Goal: Communication & Community: Answer question/provide support

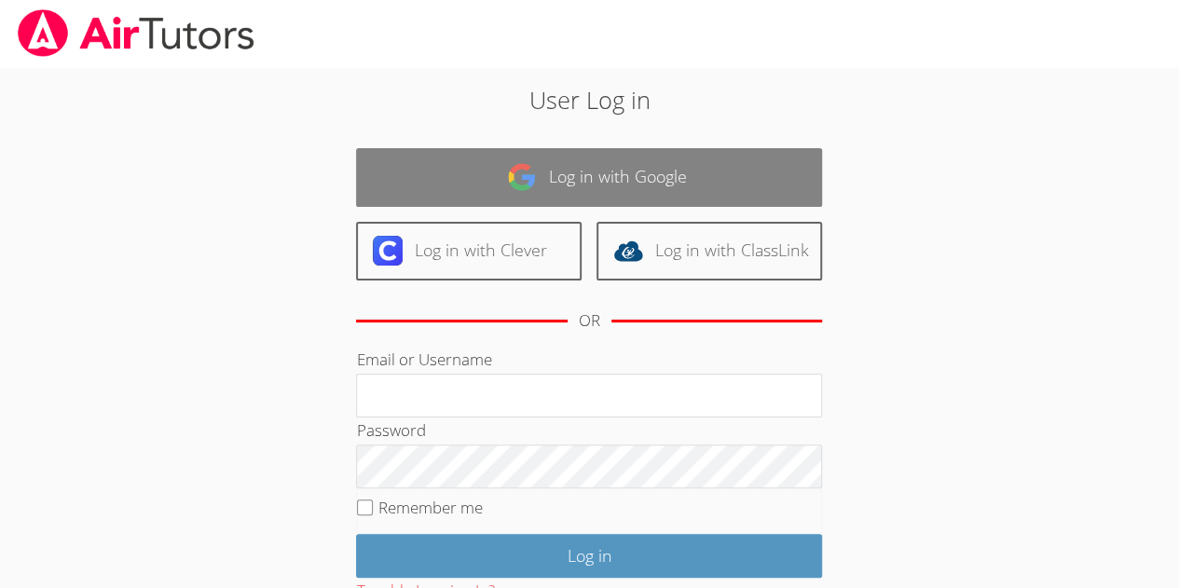
click at [561, 191] on link "Log in with Google" at bounding box center [589, 177] width 466 height 59
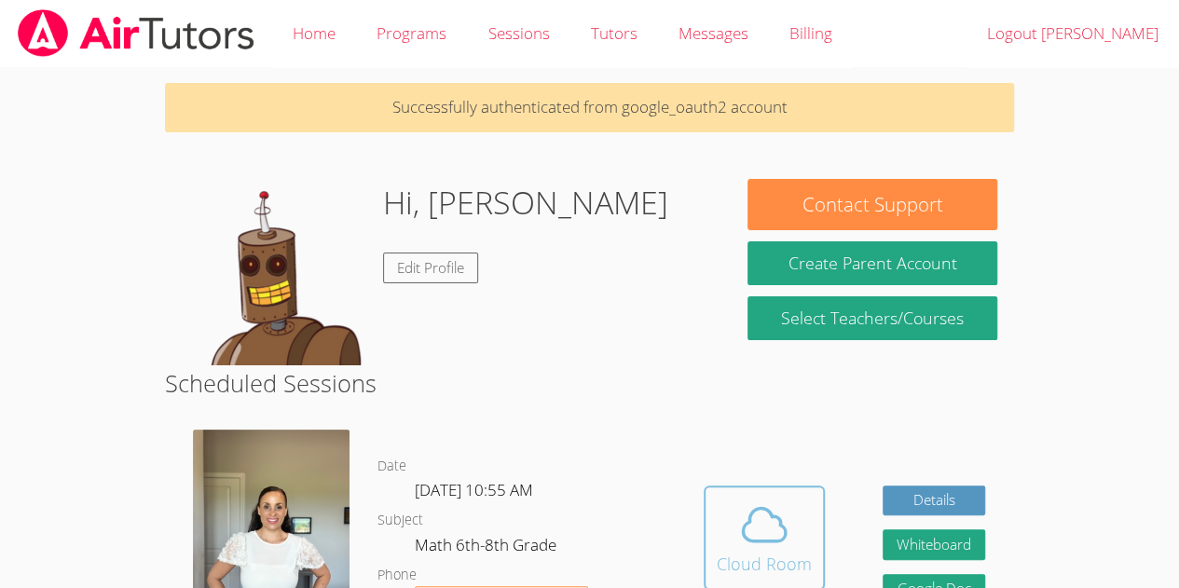
click at [774, 493] on button "Cloud Room" at bounding box center [764, 538] width 121 height 104
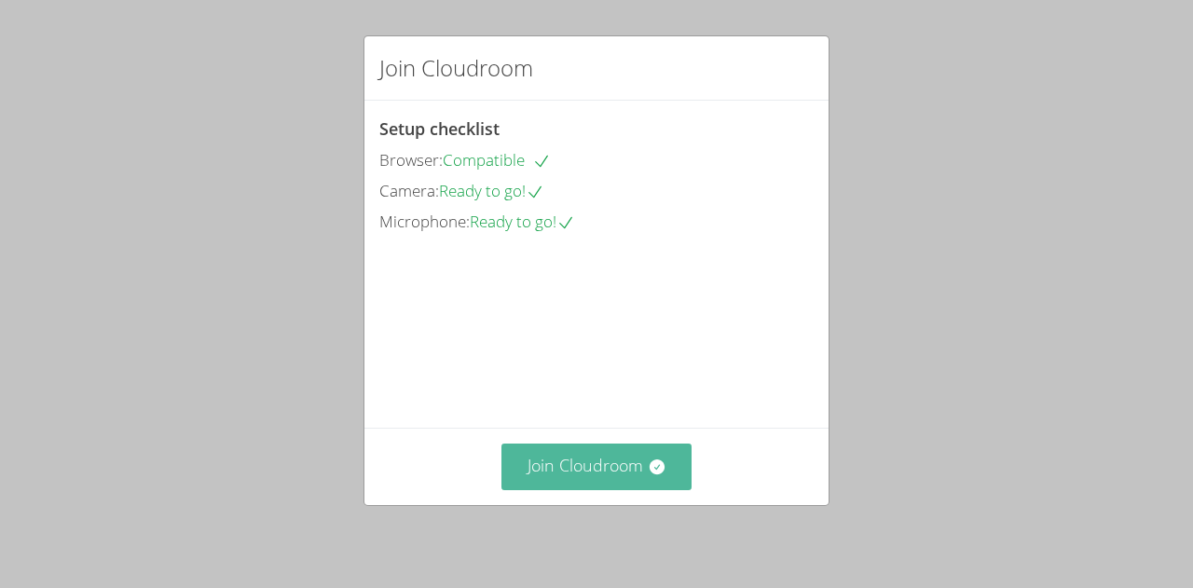
click at [601, 479] on button "Join Cloudroom" at bounding box center [596, 467] width 191 height 46
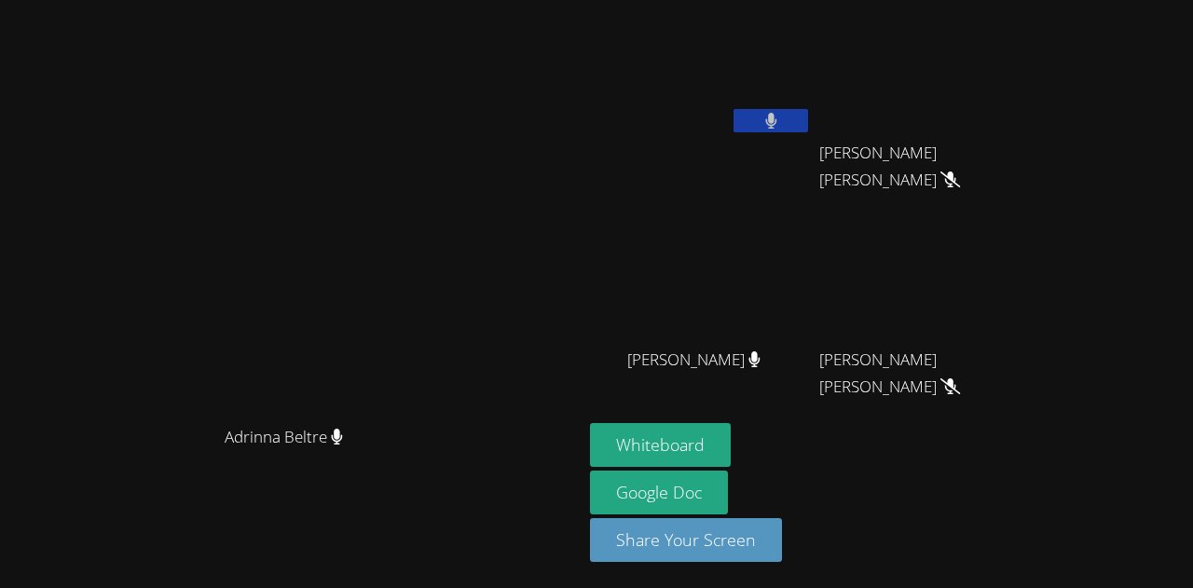
click at [808, 110] on button at bounding box center [770, 120] width 75 height 23
click at [808, 126] on button at bounding box center [770, 120] width 75 height 23
click at [808, 116] on button at bounding box center [770, 120] width 75 height 23
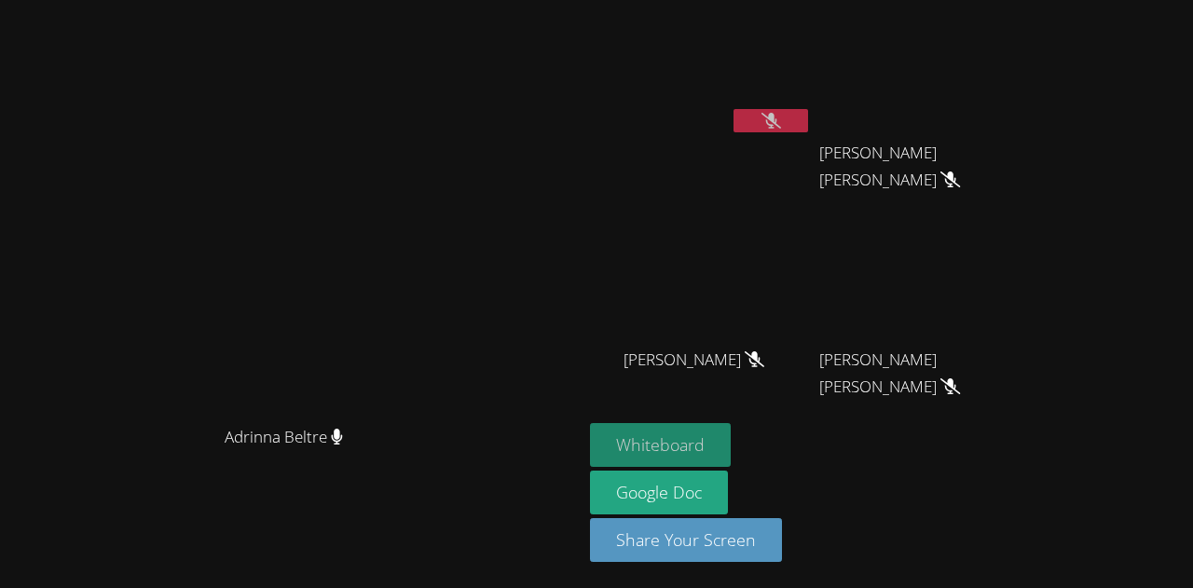
click at [731, 446] on button "Whiteboard" at bounding box center [660, 445] width 141 height 44
click at [781, 127] on icon at bounding box center [771, 121] width 20 height 16
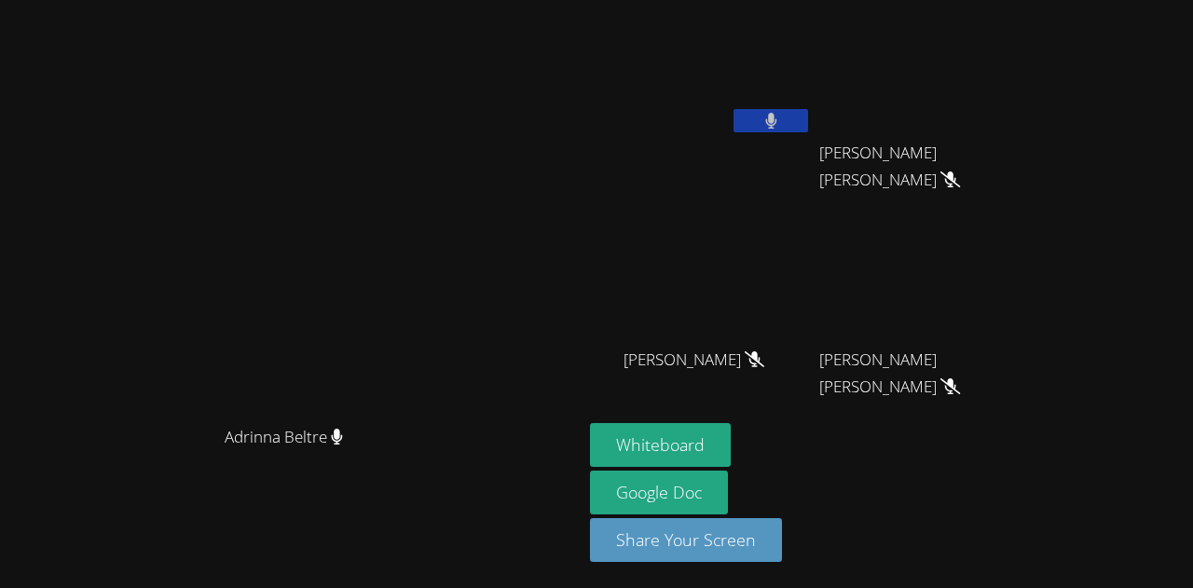
click at [776, 116] on icon at bounding box center [770, 121] width 11 height 16
click at [781, 116] on icon at bounding box center [771, 121] width 20 height 16
click at [776, 117] on icon at bounding box center [770, 121] width 11 height 16
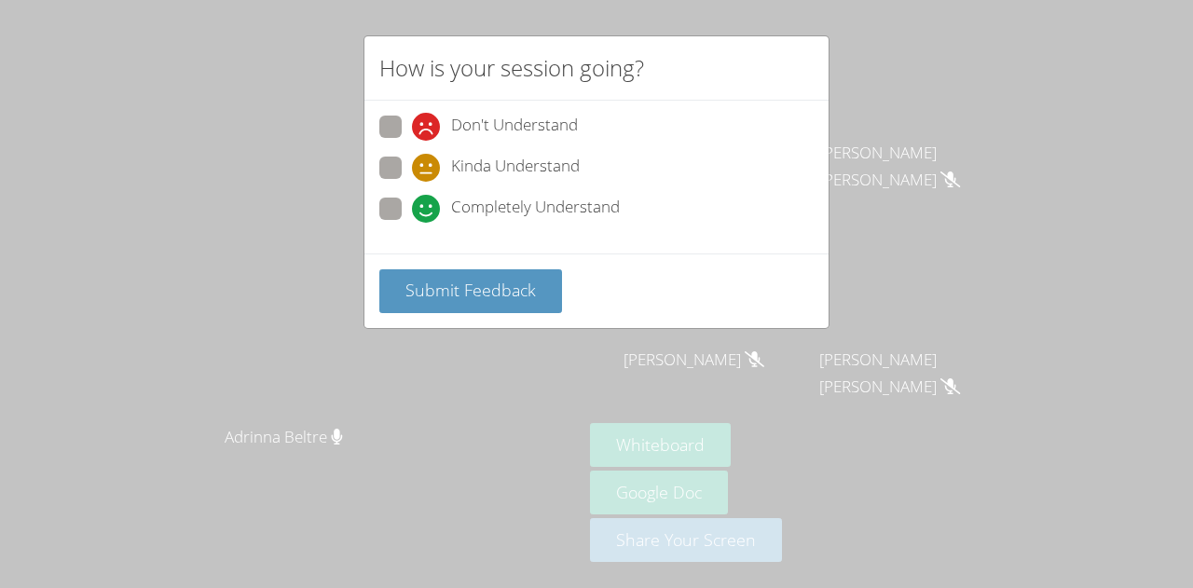
click at [394, 218] on label "Completely Understand" at bounding box center [499, 210] width 240 height 25
click at [412, 213] on input "Completely Understand" at bounding box center [420, 206] width 16 height 16
radio input "true"
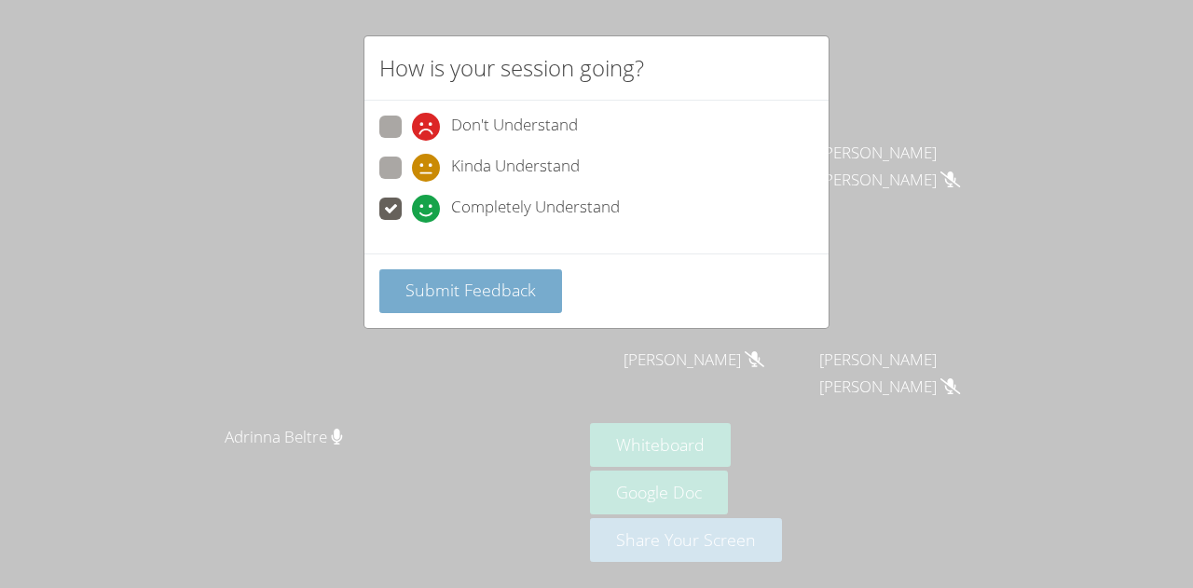
click at [458, 293] on span "Submit Feedback" at bounding box center [470, 290] width 130 height 22
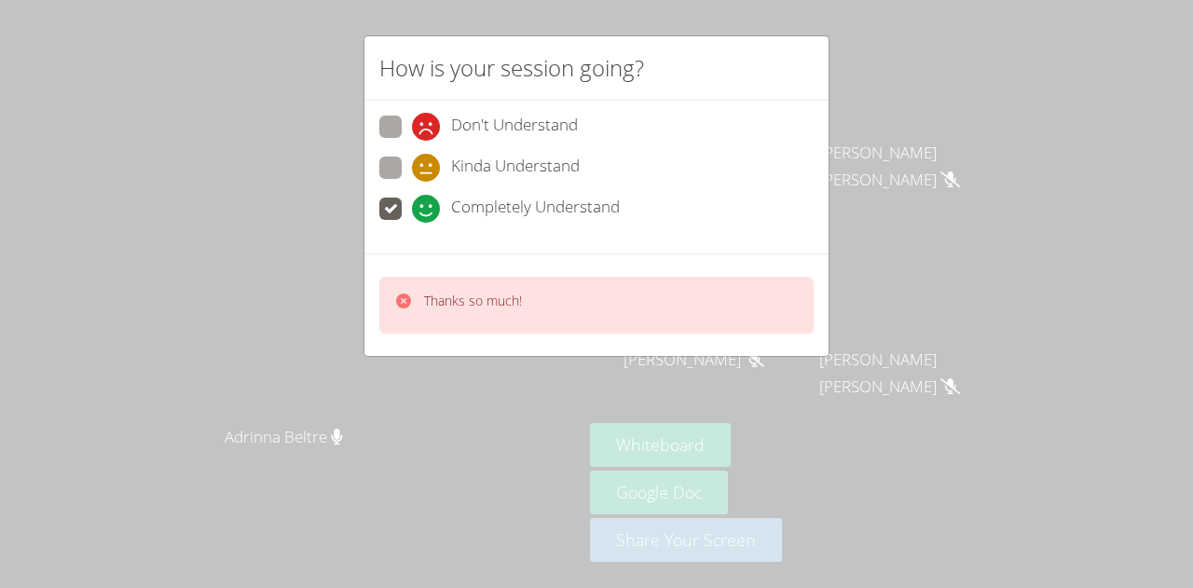
click at [612, 457] on div "How is your session going? Don't Understand Kinda Understand Completely Underst…" at bounding box center [596, 294] width 1193 height 588
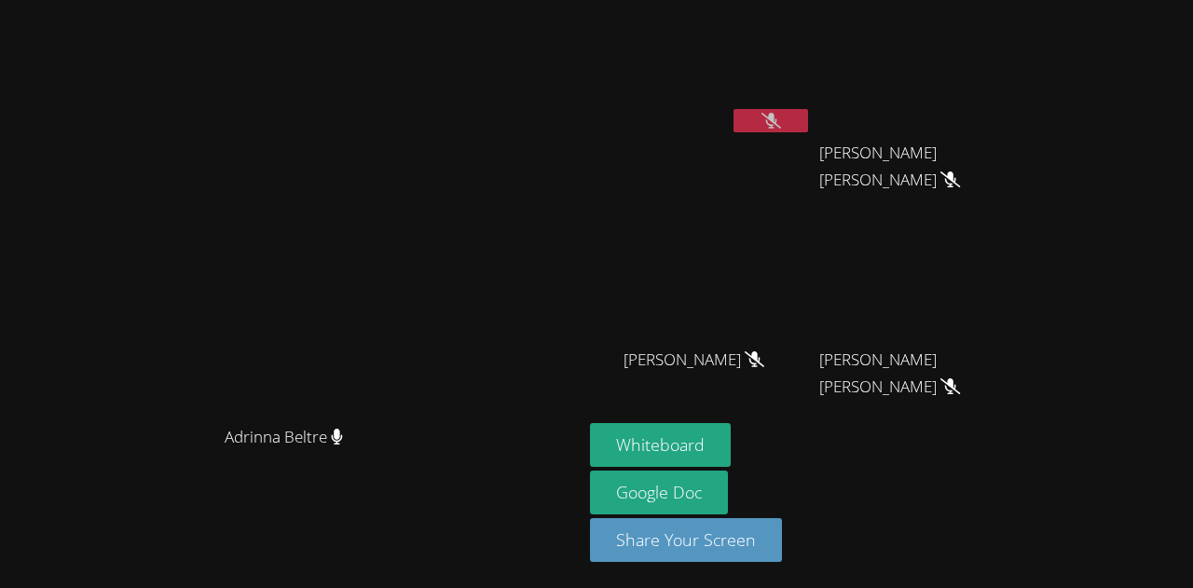
click at [808, 130] on button at bounding box center [770, 120] width 75 height 23
click at [776, 117] on icon at bounding box center [770, 121] width 11 height 16
click at [808, 131] on button at bounding box center [770, 120] width 75 height 23
click at [808, 119] on button at bounding box center [770, 120] width 75 height 23
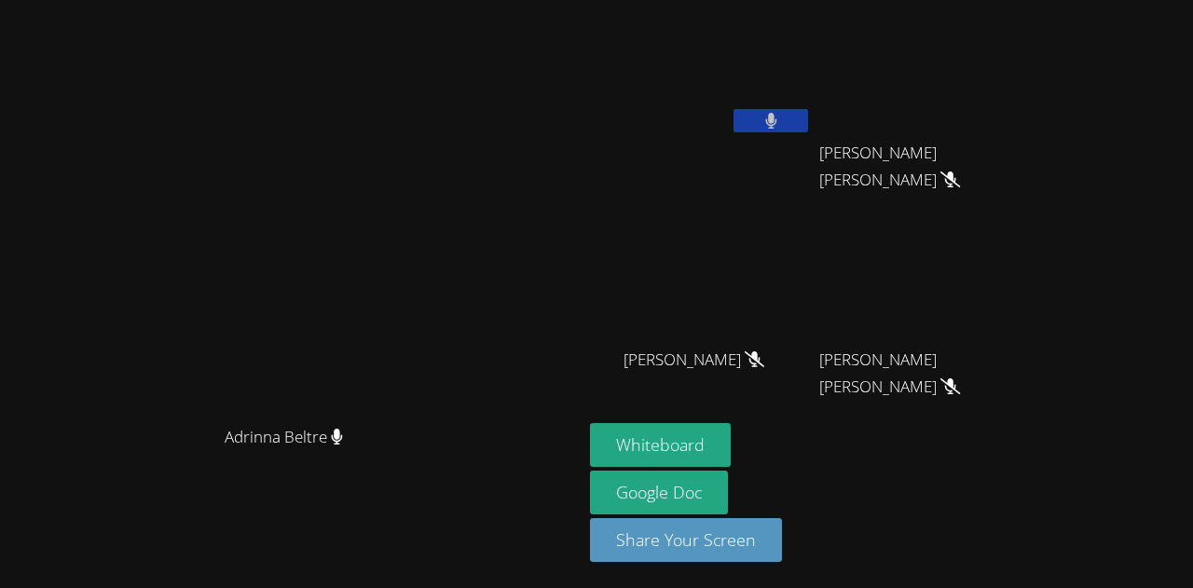
click at [808, 117] on button at bounding box center [770, 120] width 75 height 23
click at [808, 124] on button at bounding box center [770, 120] width 75 height 23
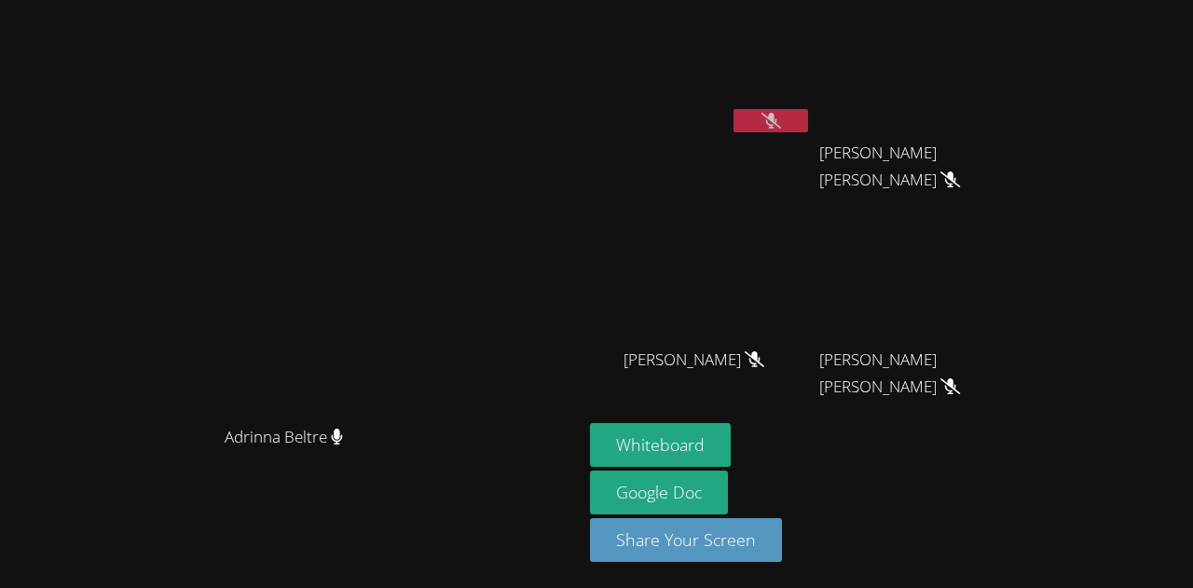
click at [808, 115] on button at bounding box center [770, 120] width 75 height 23
click at [781, 121] on icon at bounding box center [771, 121] width 20 height 16
click at [808, 121] on button at bounding box center [770, 120] width 75 height 23
click at [781, 121] on icon at bounding box center [771, 121] width 20 height 16
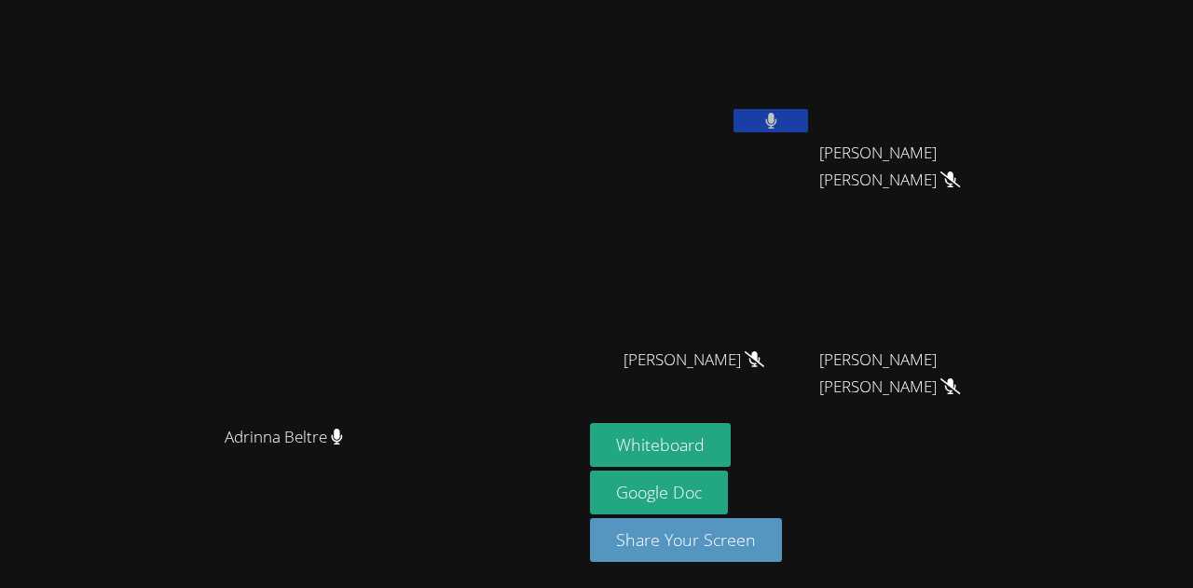
click at [808, 121] on button at bounding box center [770, 120] width 75 height 23
click at [808, 131] on button at bounding box center [770, 120] width 75 height 23
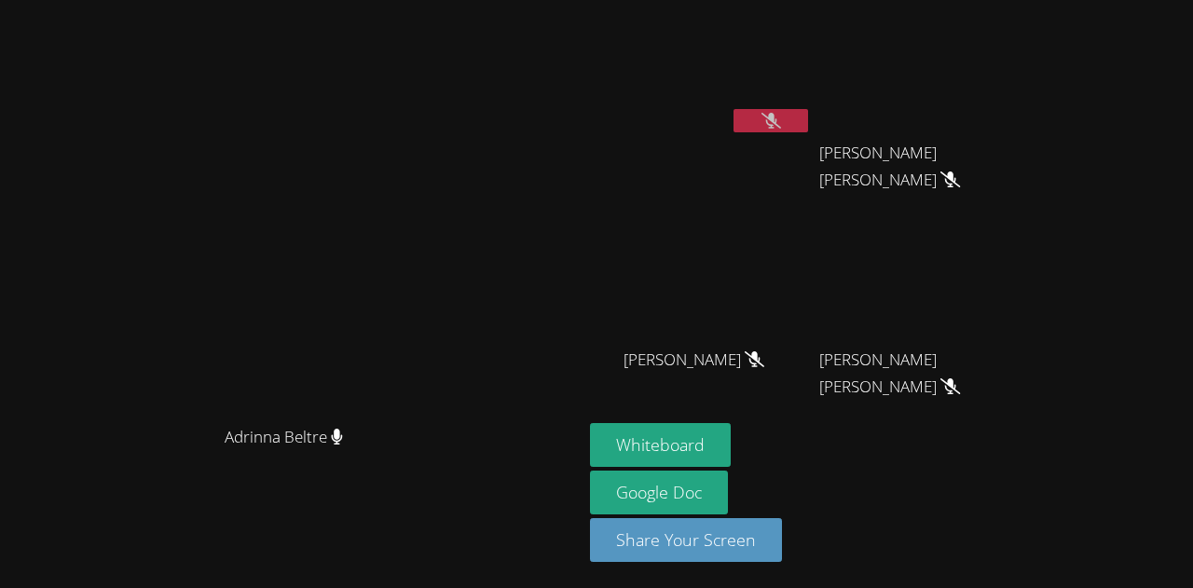
click at [808, 131] on button at bounding box center [770, 120] width 75 height 23
